Goal: Information Seeking & Learning: Learn about a topic

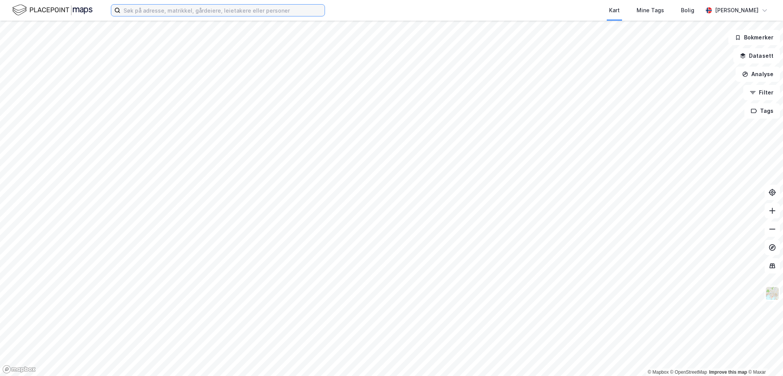
click at [173, 14] on input at bounding box center [222, 10] width 204 height 11
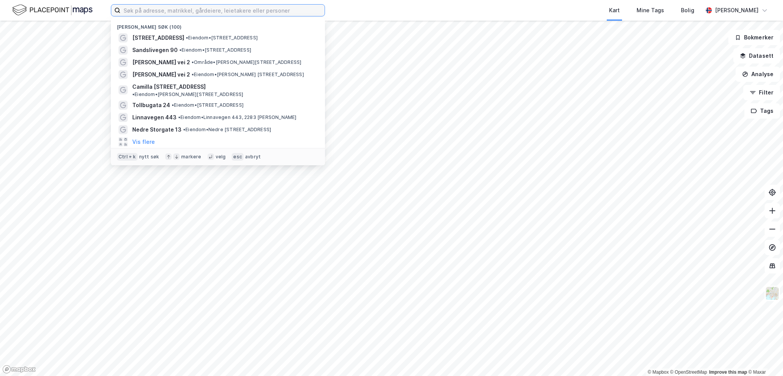
paste input "Stallvegen 36,"
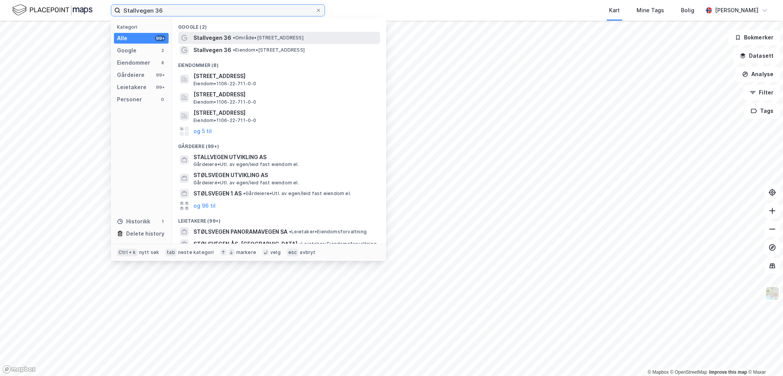
type input "Stallvegen 36"
click at [242, 42] on div "Stallvegen 36 • Område • [STREET_ADDRESS]" at bounding box center [279, 38] width 202 height 12
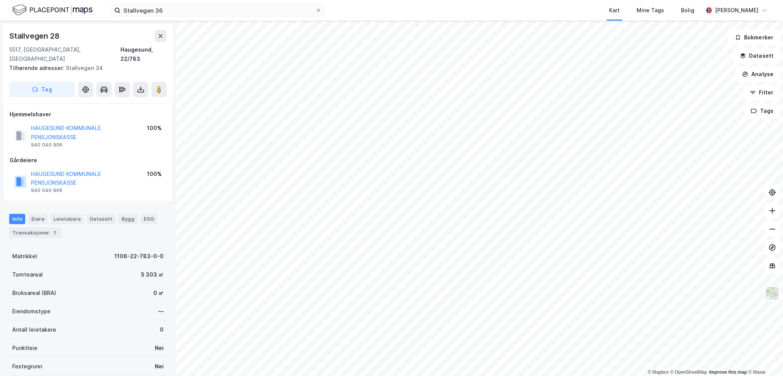
click at [67, 177] on div "HAUGESUND KOMMUNALE PENSJONSKASSE" at bounding box center [89, 178] width 116 height 18
click at [0, 0] on button "HAUGESUND KOMMUNALE PENSJONSKASSE" at bounding box center [0, 0] width 0 height 0
